Goal: Transaction & Acquisition: Purchase product/service

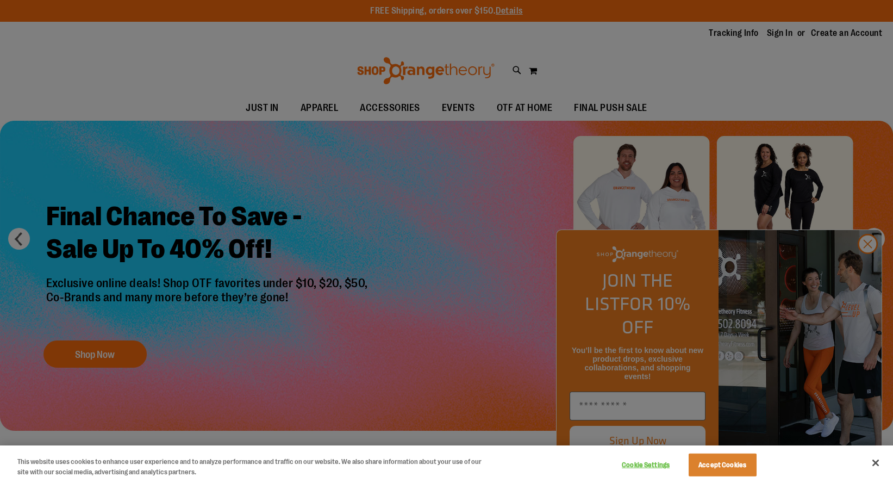
click at [438, 266] on div at bounding box center [446, 241] width 893 height 483
click at [869, 263] on div at bounding box center [446, 241] width 893 height 483
click at [876, 464] on button "Close" at bounding box center [876, 463] width 24 height 24
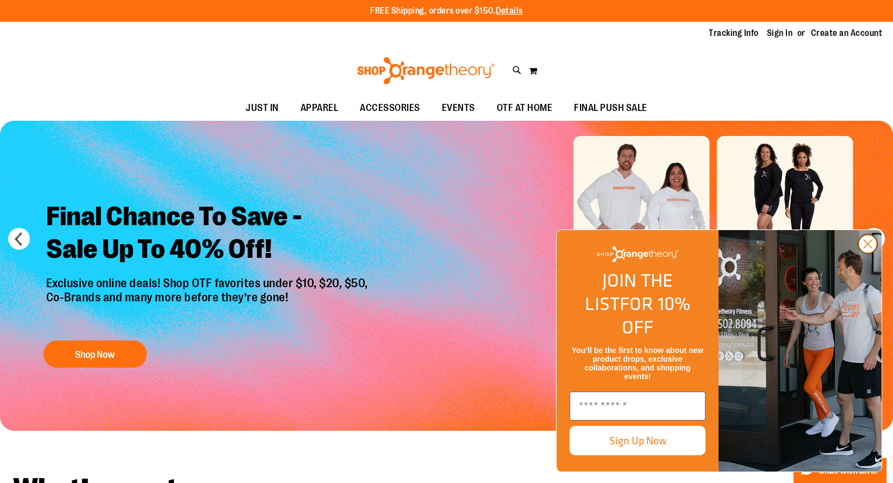
click at [865, 253] on circle "Close dialog" at bounding box center [868, 244] width 18 height 18
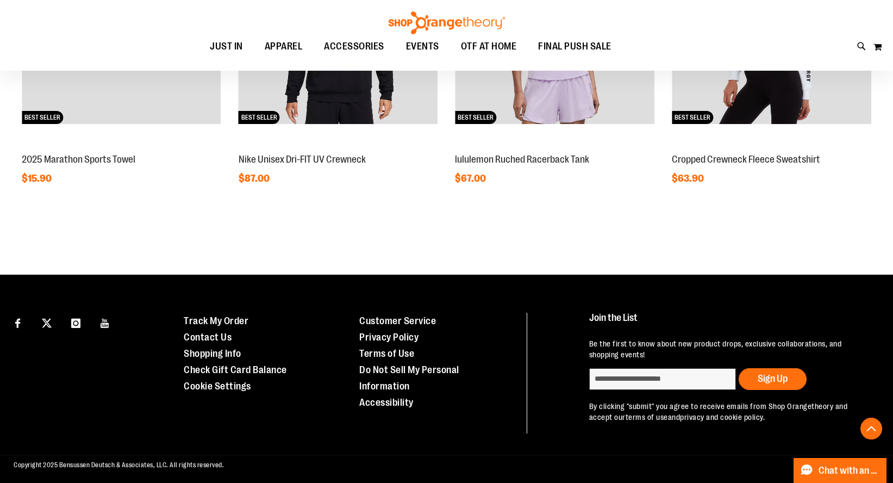
scroll to position [1066, 0]
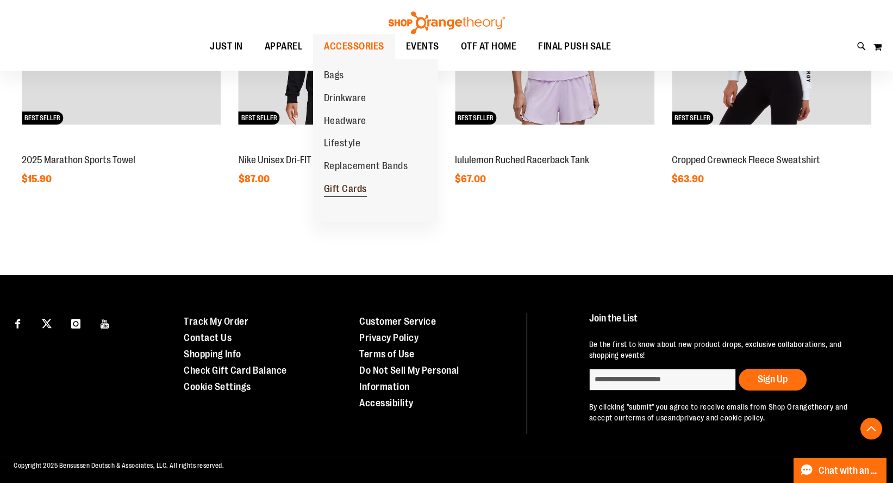
click at [352, 183] on span "Gift Cards" at bounding box center [345, 190] width 43 height 14
